Goal: Communication & Community: Answer question/provide support

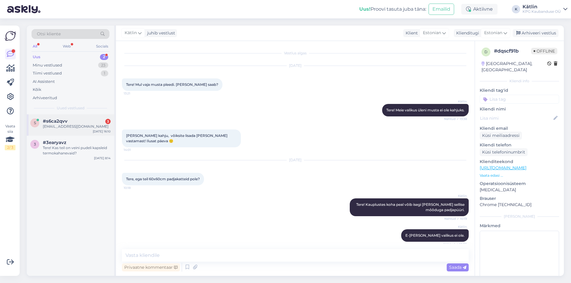
scroll to position [30, 0]
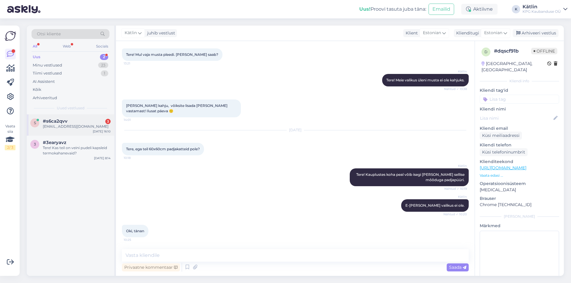
click at [64, 123] on span "#s6ca2qvv" at bounding box center [55, 121] width 25 height 5
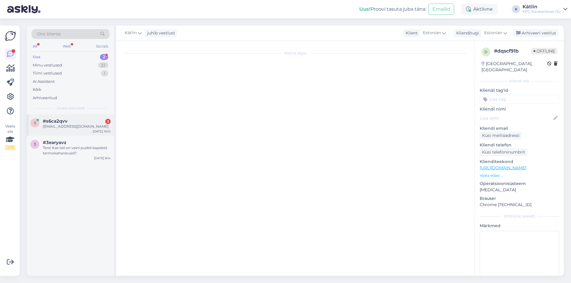
scroll to position [0, 0]
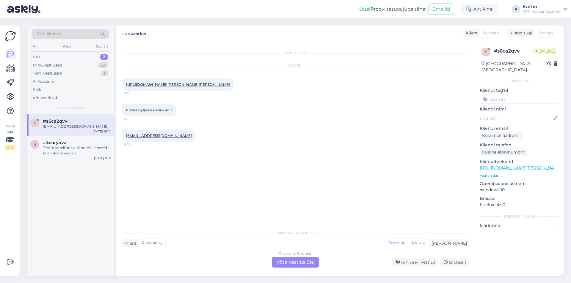
click at [294, 266] on div "Russian to Estonian Võta vestlus üle" at bounding box center [295, 262] width 47 height 11
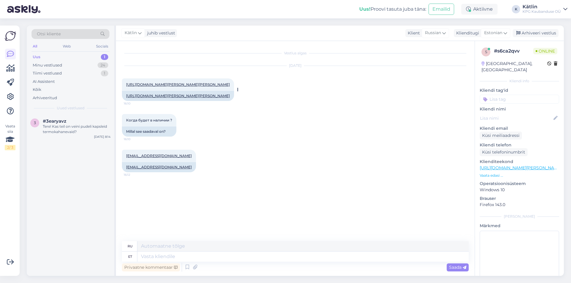
click at [177, 98] on link "[URL][DOMAIN_NAME][PERSON_NAME][PERSON_NAME]" at bounding box center [178, 96] width 104 height 4
click at [193, 259] on textarea at bounding box center [302, 257] width 331 height 10
type textarea "Tere!"
type textarea "Привет!"
type textarea "Tere! Hetkel ei"
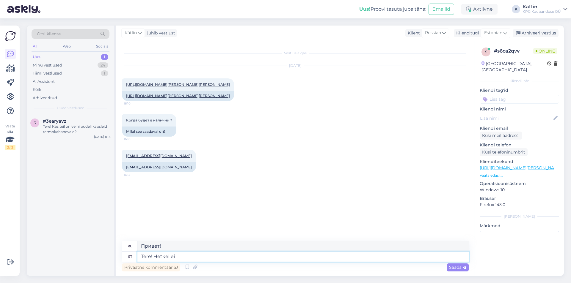
type textarea "Привет! В настоящее время"
type textarea "Tere! Hetkel ei od"
type textarea "Здравствуйте! Сейчас нет."
type textarea "Tere! Hetkel ei oska e"
type textarea "Здравствуйте! Я сейчас не могу."
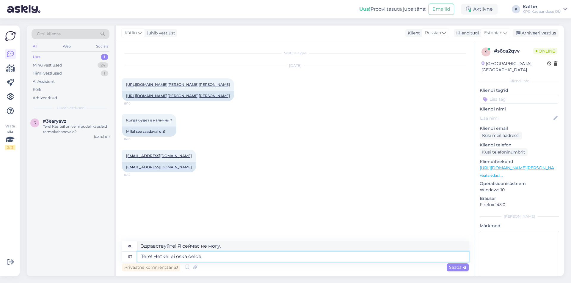
type textarea "Tere! Hetkel ei oska öelda, m"
type textarea "Здравствуйте! Сейчас не могу сказать."
type textarea "Tere! Hetkel ei oska öelda, millal yt"
type textarea "Здравствуйте! Сейчас не могу сказать, когда."
type textarea "Tere! Hetkel ei oska öelda, millal täpsemalt j"
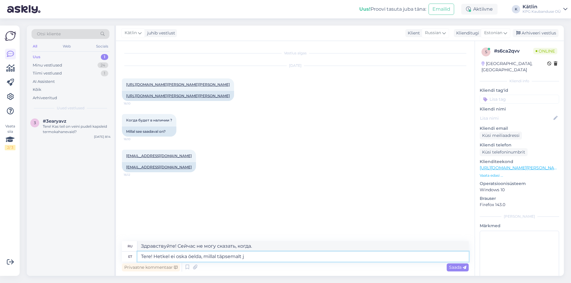
type textarea "Здравствуйте! Сейчас не могу сказать точно, когда."
type textarea "Tere! Hetkel ei oska öelda, millal täpsemalt juurde tu"
type textarea "Здравствуйте! Я не могу точно сказать, когда он будет доступен."
type textarea "Tere! Hetkel ei oska öelda, millal täpsemalt juurde tuleb."
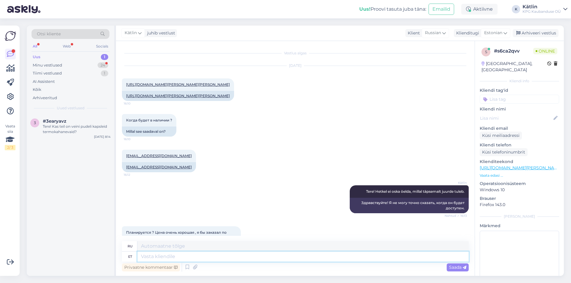
scroll to position [41, 0]
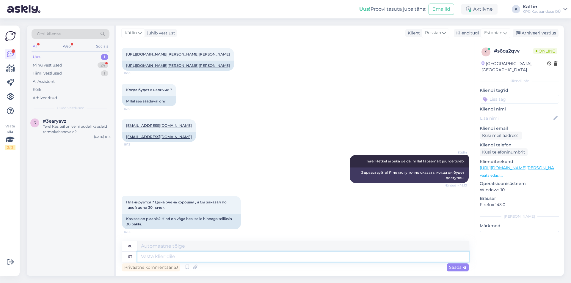
click at [160, 258] on textarea at bounding box center [302, 257] width 331 height 10
click at [159, 258] on textarea at bounding box center [302, 257] width 331 height 10
type textarea "Aeg-ajalt t"
type textarea "Изредка"
type textarea "Aeg-ajalt tuleb n"
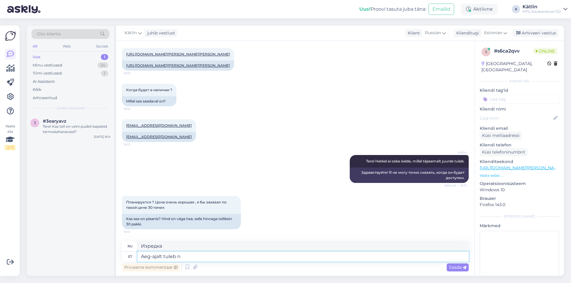
type textarea "Иногда приходит"
type textarea "Aeg-ajalt tuleb neid k"
type textarea "Время от времени они приходят"
type textarea "Aeg-ajalt tuleb neid ikka ju"
type textarea "Они все еще появляются время от времени."
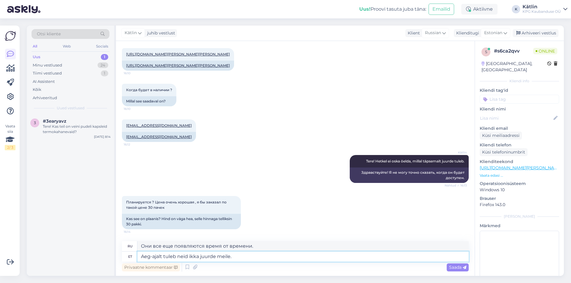
type textarea "Aeg-ajalt tuleb neid ikka juurde meile."
type textarea "Время от времени они к нам все еще приходят."
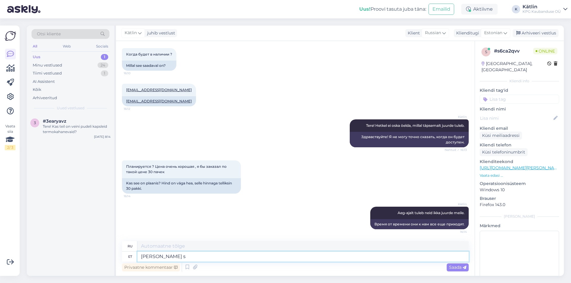
type textarea "Hoidke si"
type textarea "Держать"
type textarea "Hoidke silma pe"
type textarea "Будьте бдительны"
type textarea "Hoidke [PERSON_NAME], e"
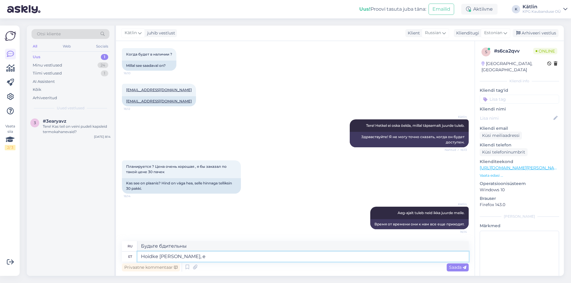
type textarea "Будьте бдительны,"
type textarea "Hoidke [PERSON_NAME], epoe"
type textarea "Берегись, Эпоэ"
type textarea "Hoidke [PERSON_NAME],"
type textarea "Следи за ним, хорошо?"
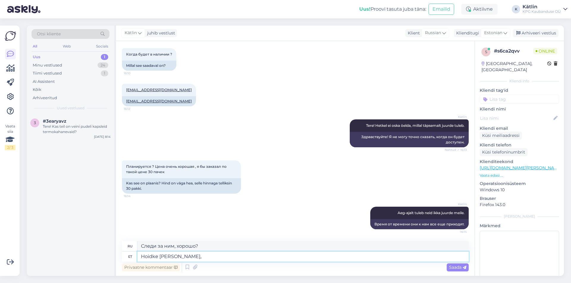
type textarea "Hoidke [PERSON_NAME],"
type textarea "Будьте бдительны,"
type textarea "Hoidke [PERSON_NAME], kui t"
type textarea "Будьте внимательны, если"
type textarea "Hoidke [PERSON_NAME], [PERSON_NAME]"
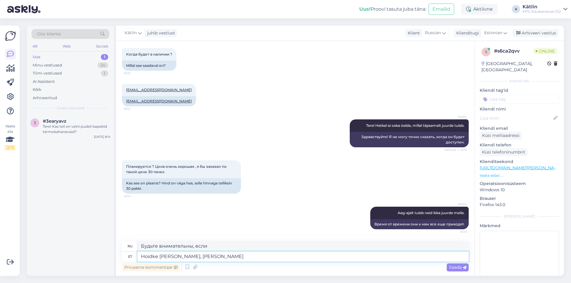
type textarea "Смотри, когда я приду."
type textarea "Hoidke [PERSON_NAME], kui tuleb ju"
type textarea "Будьте внимательны и ждите, когда это произойдет."
type textarea "Hoidke [PERSON_NAME], kui tuleb juurde, t"
type textarea "Следите за новостями,"
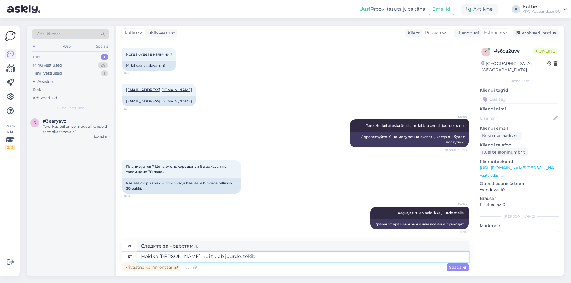
type textarea "Hoidke [PERSON_NAME], kui tuleb juurde, tekib"
type textarea "Следите за новостями, если таковые имеются."
type textarea "Hoidke [PERSON_NAME], kui tuleb juurde, tekib kohe ka"
type textarea "Следите за новостями, если появятся новые, они будут опубликованы немедленно."
type textarea "Hoidke [PERSON_NAME], kui tuleb juurde, tekib kohe ka e-"
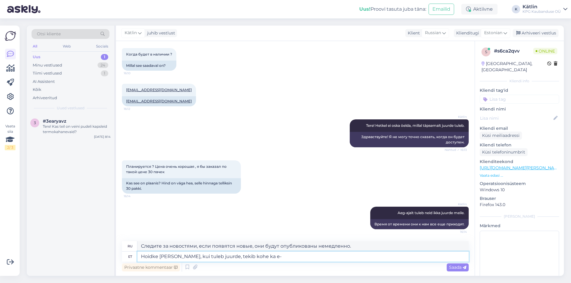
type textarea "Следите за обновлениями, если появятся новые, они будут немедленно добавлены."
type textarea "Hoidke [PERSON_NAME], kui tuleb juurde, tekib kohe ka e-pe"
type textarea "Будьте внимательны, если появятся новые, мы немедленно отправим вам электронное…"
type textarea "Hoidke [PERSON_NAME], kui tuleb juurde, tekib kohe ka e-[PERSON_NAME]"
type textarea "Следите за новостями, по мере их добавления скоро будет создан интернет-магазин."
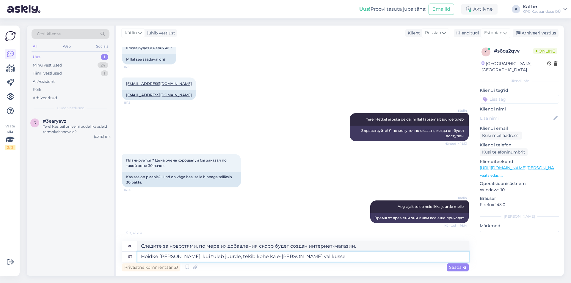
type textarea "Hoidke [PERSON_NAME], kui tuleb juurde, tekib kohe ka e-[PERSON_NAME] valikusse."
type textarea "Следите за новостями, по мере добавления новых товаров они будут немедленно доб…"
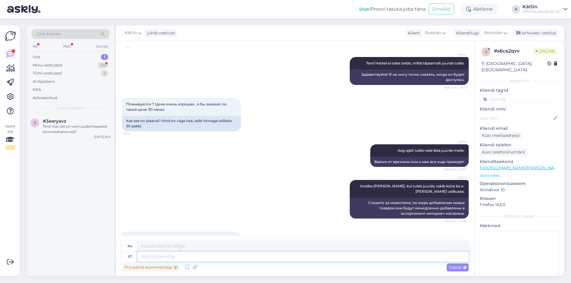
scroll to position [170, 0]
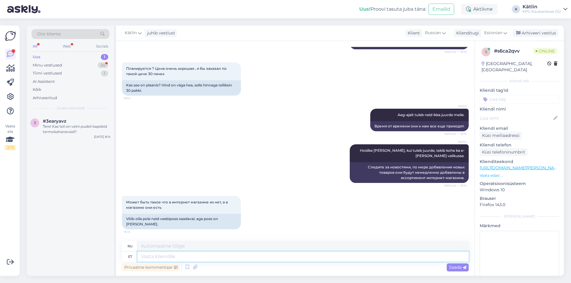
click at [186, 257] on textarea at bounding box center [302, 257] width 331 height 10
type textarea "Milline o"
type textarea "Который"
type textarea "Milline on t"
type textarea "Каково это?"
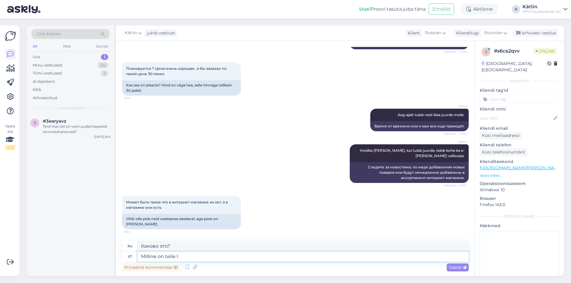
type textarea "Milline on teile lä"
type textarea "А каково это для вас?"
type textarea "[PERSON_NAME] on teile lähim poo"
type textarea "Какой из них вам ближе всего?"
type textarea "[PERSON_NAME] on teile lähim pood?"
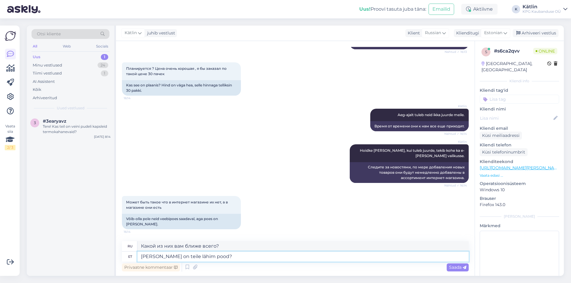
type textarea "Какой ближайший к вам магазин?"
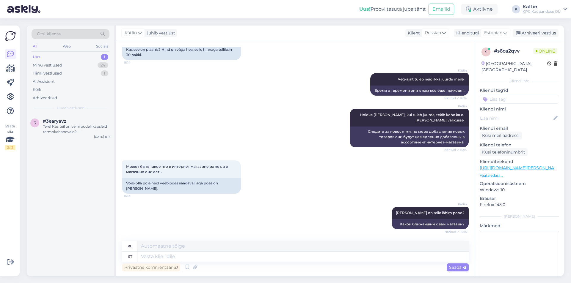
scroll to position [241, 0]
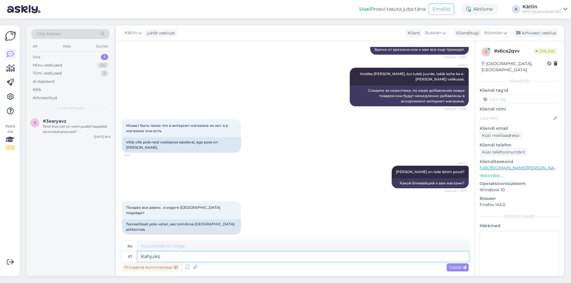
type textarea "Kahjuks"
type textarea "К сожалению"
type textarea "Kahjuks Tallinna k"
type textarea "К сожалению, [GEOGRAPHIC_DATA]"
type textarea "Kahjuks Tallinna kauplustes on"
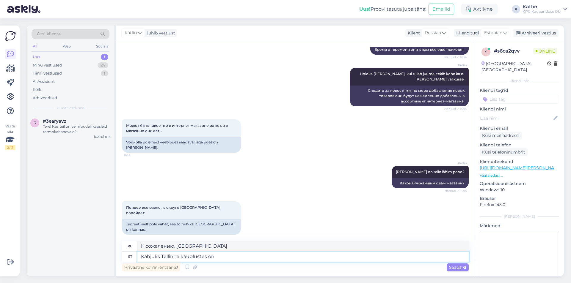
type textarea "К сожалению, в магазинах [GEOGRAPHIC_DATA]"
type textarea "Kahjuks Tallinna kauplustes on ka"
type textarea "К сожалению, в [GEOGRAPHIC_DATA] магазины имеют"
type textarea "Kahjuks Tallinna kauplustes on ka he"
type textarea "К сожалению, в магазинах [GEOGRAPHIC_DATA] также есть"
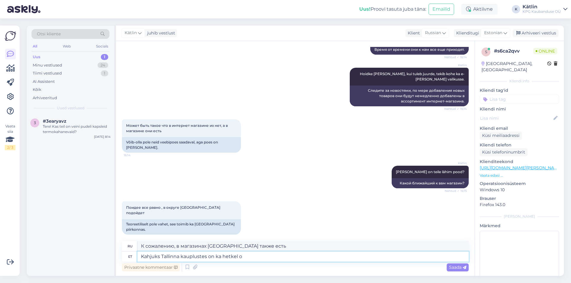
type textarea "Kahjuks Tallinna kauplustes on ka hetkel ot"
type textarea "К сожалению, в настоящее время магазины [GEOGRAPHIC_DATA] все еще закрыты."
type textarea "Kahjuks Tallinna kauplustes on ka hetkel otsas"
type textarea "К сожалению, в настоящее время в магазинах [GEOGRAPHIC_DATA] товар отсутствует."
type textarea "Kahjuks Tallinna kauplustes on ka hetkel otsas."
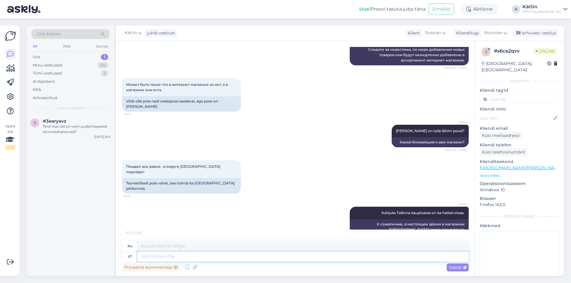
scroll to position [323, 0]
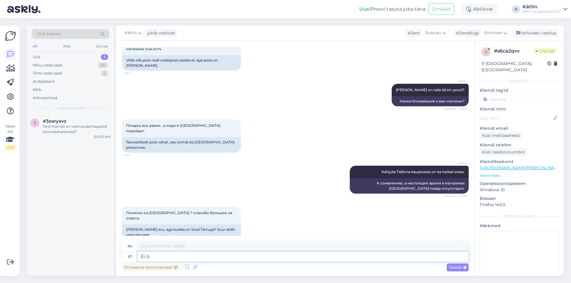
type textarea "Ei ol"
type textarea "Нет"
type textarea "Ei ole [GEOGRAPHIC_DATA],"
type textarea "Не в [GEOGRAPHIC_DATA],"
type textarea "Ei ole [GEOGRAPHIC_DATA]."
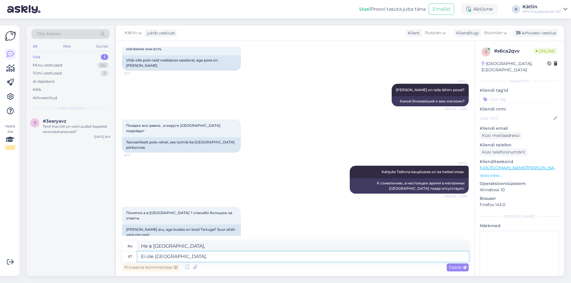
type textarea "Не в [GEOGRAPHIC_DATA]."
type textarea "Ei ole [GEOGRAPHIC_DATA]. Võib lei"
type textarea "Не в [GEOGRAPHIC_DATA]. Может быть."
type textarea "Ei ole [GEOGRAPHIC_DATA]. Võib [PERSON_NAME]: Si"
type textarea "Не в [GEOGRAPHIC_DATA]. Можно найти:"
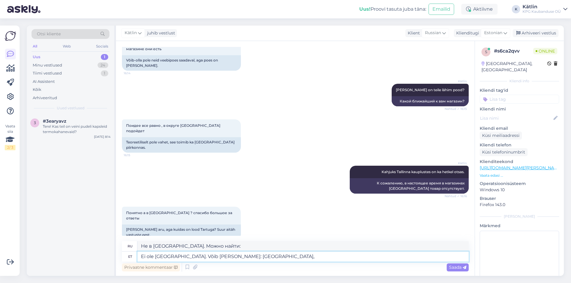
type textarea "Ei ole [GEOGRAPHIC_DATA]. Võib [PERSON_NAME]: [GEOGRAPHIC_DATA],"
type textarea "Не в [GEOGRAPHIC_DATA]. Местонахождение: [GEOGRAPHIC_DATA],"
type textarea "Ei ole [GEOGRAPHIC_DATA]. Võib [PERSON_NAME]: [GEOGRAPHIC_DATA], [GEOGRAPHIC_DA…"
type textarea "Не в [GEOGRAPHIC_DATA]. Местонахождение: Силламяэ, [PERSON_NAME],"
type textarea "Ei ole [GEOGRAPHIC_DATA]. Võib [PERSON_NAME]: [GEOGRAPHIC_DATA], [GEOGRAPHIC_DA…"
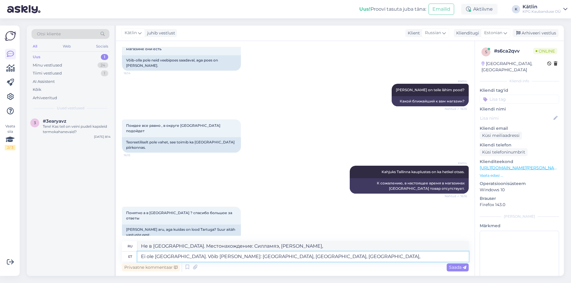
type textarea "Не в [GEOGRAPHIC_DATA]. Найти можно в: Силламяэ, Йыхви, [GEOGRAPHIC_DATA],"
type textarea "Ei ole [GEOGRAPHIC_DATA]. Võib [PERSON_NAME]: [GEOGRAPHIC_DATA], [GEOGRAPHIC_DA…"
type textarea "Не в [GEOGRAPHIC_DATA]. Местонахождение: Силламяэ, [PERSON_NAME], [GEOGRAPHIC_D…"
type textarea "Ei ole [GEOGRAPHIC_DATA]. Võib [PERSON_NAME]: [GEOGRAPHIC_DATA], [GEOGRAPHIC_DA…"
type textarea "Не в [GEOGRAPHIC_DATA]. Местонахождение: Силламяэ, [PERSON_NAME], [GEOGRAPHIC_D…"
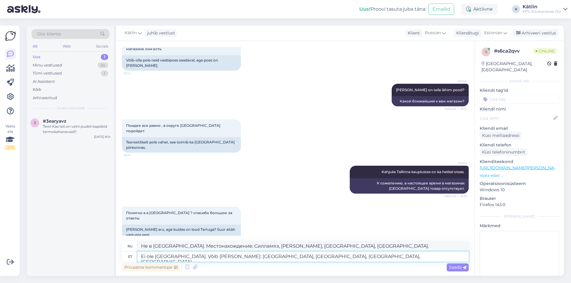
type textarea "Ei ole [GEOGRAPHIC_DATA]. Võib [PERSON_NAME]: [GEOGRAPHIC_DATA], [GEOGRAPHIC_DA…"
type textarea "Не в [GEOGRAPHIC_DATA]. Найти можно в: Силламяэ, Йыхви, [GEOGRAPHIC_DATA], [GEO…"
type textarea "Ei ole [GEOGRAPHIC_DATA]. Võib [PERSON_NAME]: [GEOGRAPHIC_DATA], [GEOGRAPHIC_DA…"
type textarea "Не в [GEOGRAPHIC_DATA]. Местонахождение: Силламяэ, [PERSON_NAME], [GEOGRAPHIC_D…"
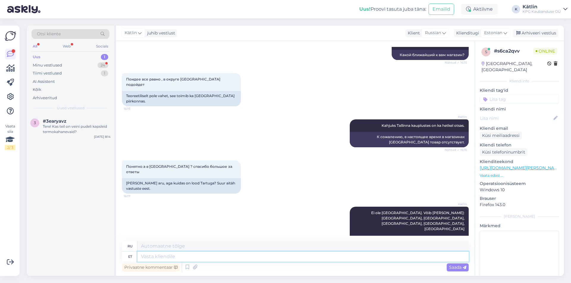
scroll to position [405, 0]
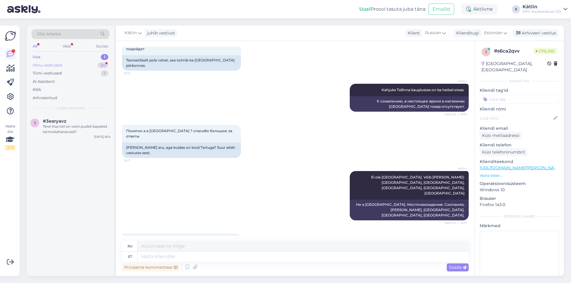
click at [67, 66] on div "Minu vestlused 24" at bounding box center [71, 65] width 78 height 8
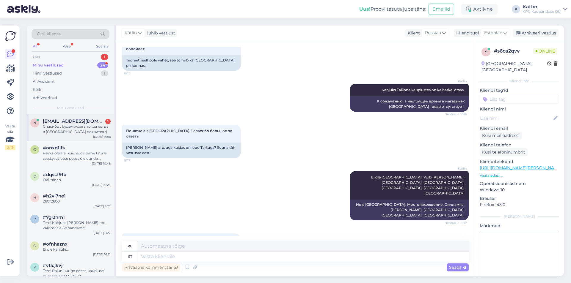
click at [71, 126] on div "Спасибо , будем ждать тогда когда в [GEOGRAPHIC_DATA] появится :)" at bounding box center [77, 129] width 68 height 11
